Goal: Task Accomplishment & Management: Complete application form

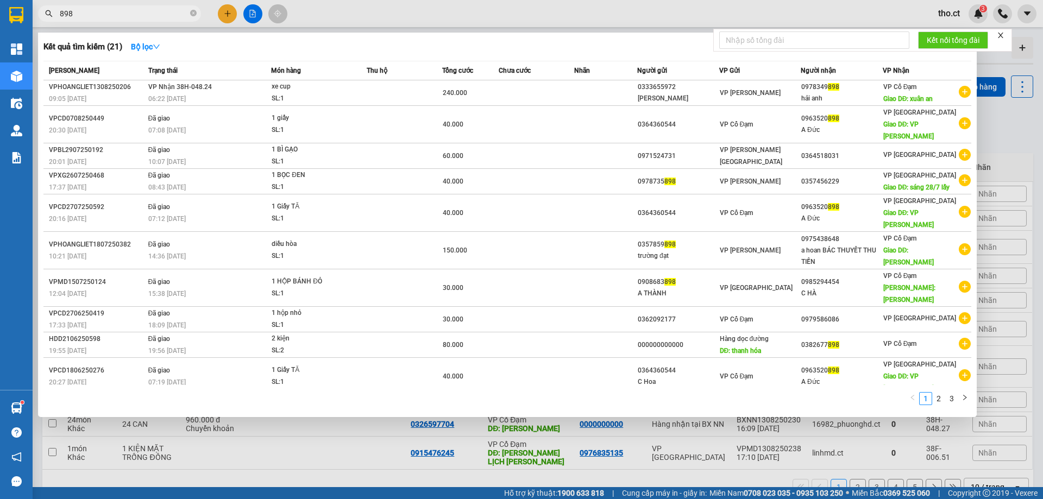
click at [185, 12] on input "898" at bounding box center [124, 14] width 128 height 12
click at [179, 15] on input "898" at bounding box center [124, 14] width 128 height 12
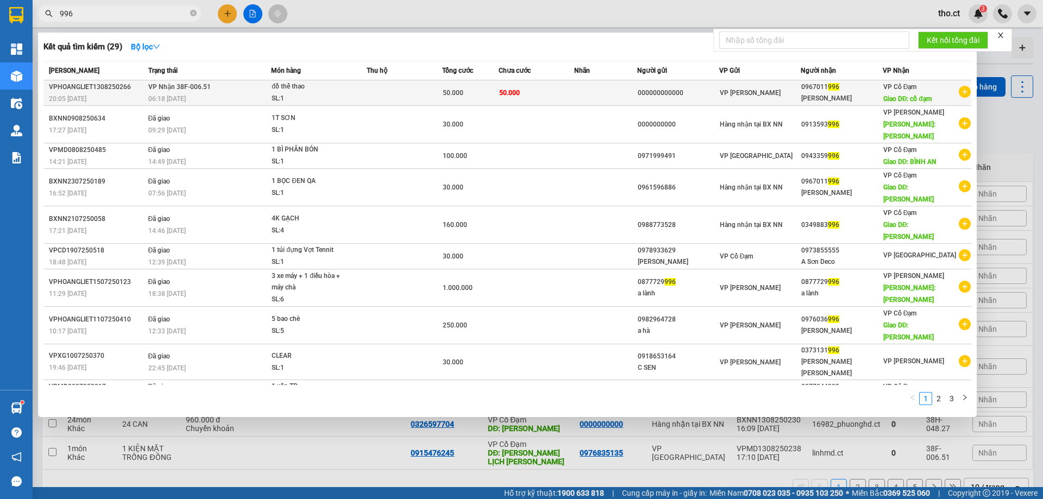
type input "996"
click at [233, 103] on div "06:18 [DATE]" at bounding box center [209, 99] width 123 height 12
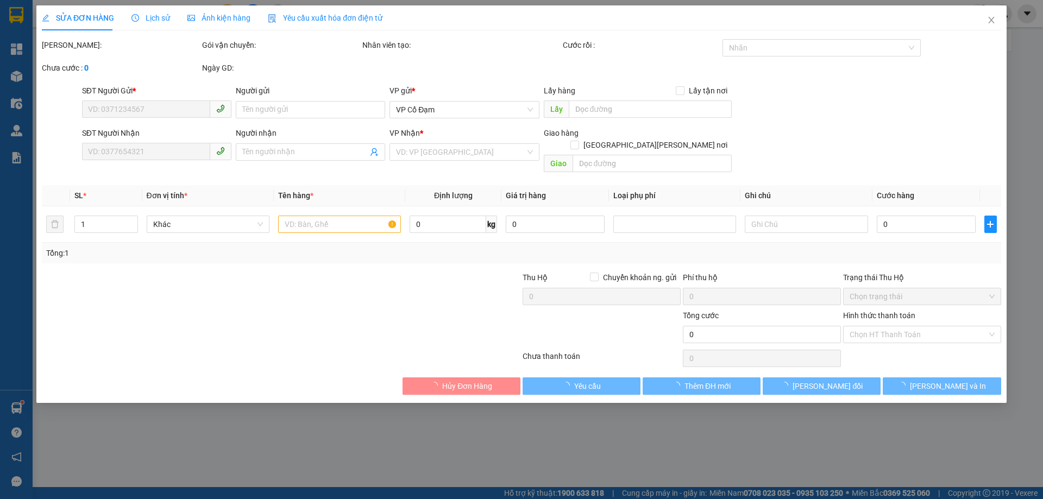
type input "000000000000"
type input "0967011996"
type input "[PERSON_NAME]"
type input "cổ đạm"
type input "50.000"
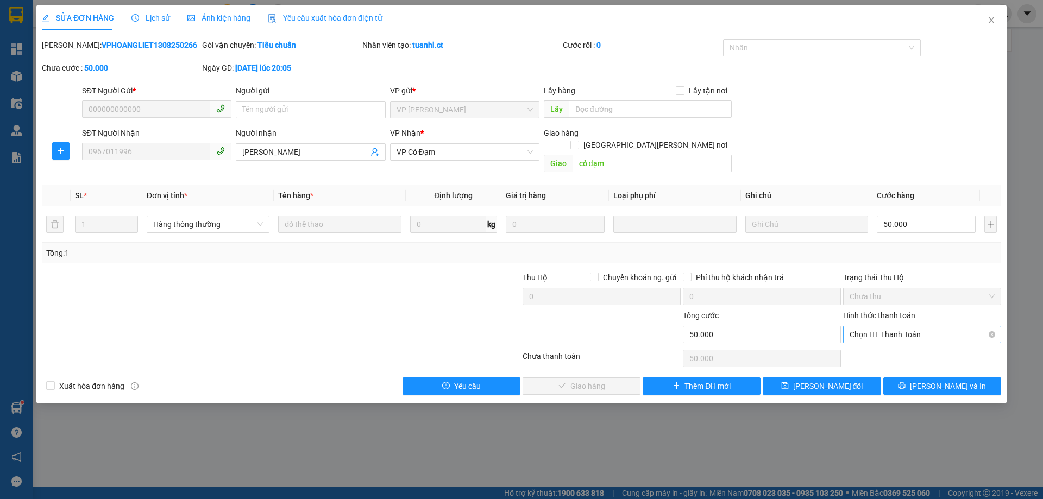
click at [939, 327] on span "Chọn HT Thanh Toán" at bounding box center [922, 335] width 145 height 16
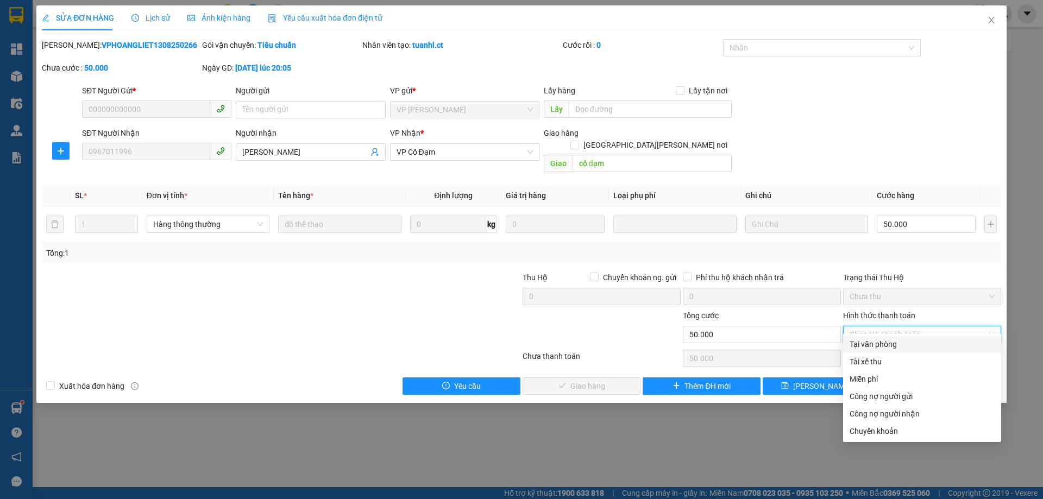
click at [886, 344] on div "Tại văn phòng" at bounding box center [922, 345] width 145 height 12
type input "0"
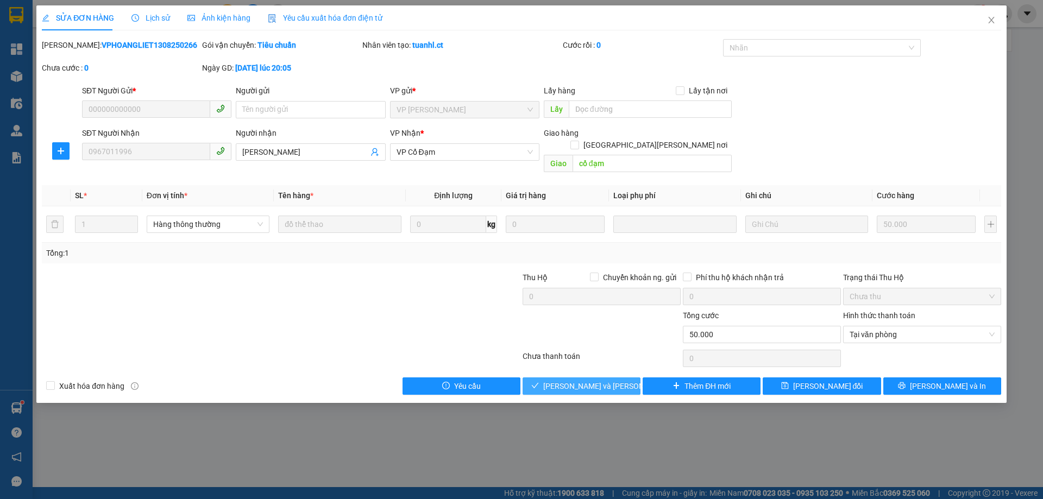
click at [605, 380] on span "[PERSON_NAME] và [PERSON_NAME] hàng" at bounding box center [616, 386] width 147 height 12
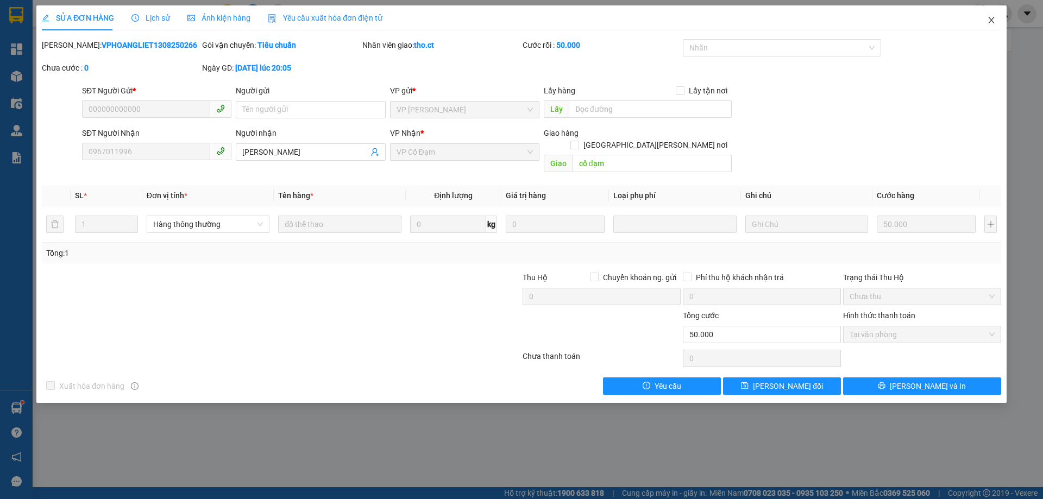
click at [991, 21] on icon "close" at bounding box center [991, 20] width 6 height 7
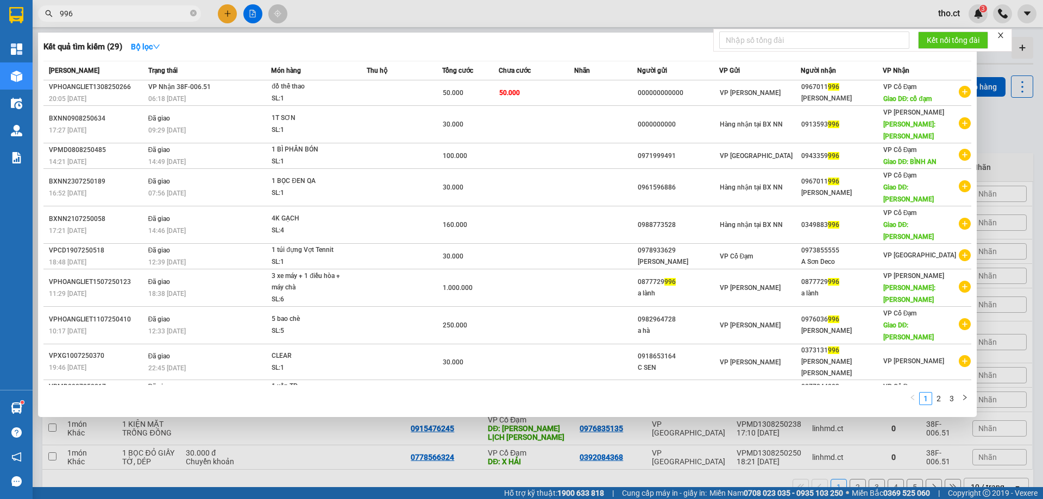
click at [150, 11] on input "996" at bounding box center [124, 14] width 128 height 12
type input "9733"
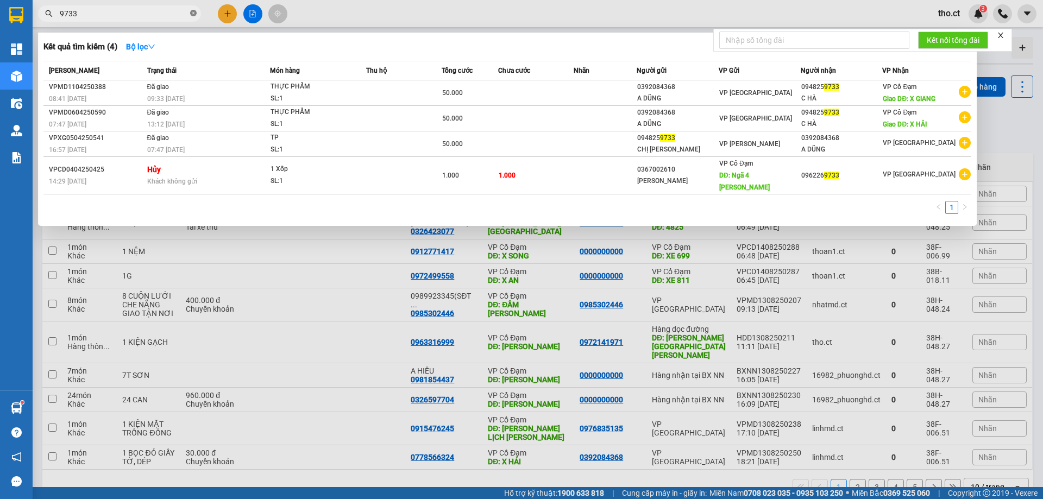
click at [193, 15] on icon "close-circle" at bounding box center [193, 13] width 7 height 7
